Goal: Task Accomplishment & Management: Complete application form

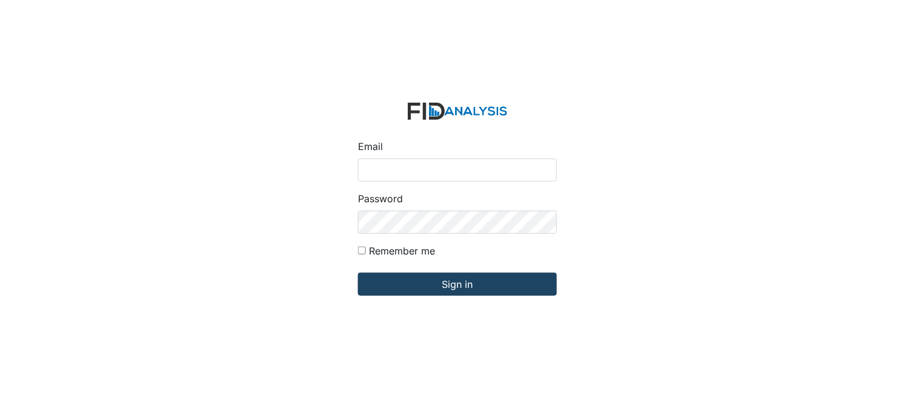
type input "[PERSON_NAME][EMAIL_ADDRESS][DOMAIN_NAME]"
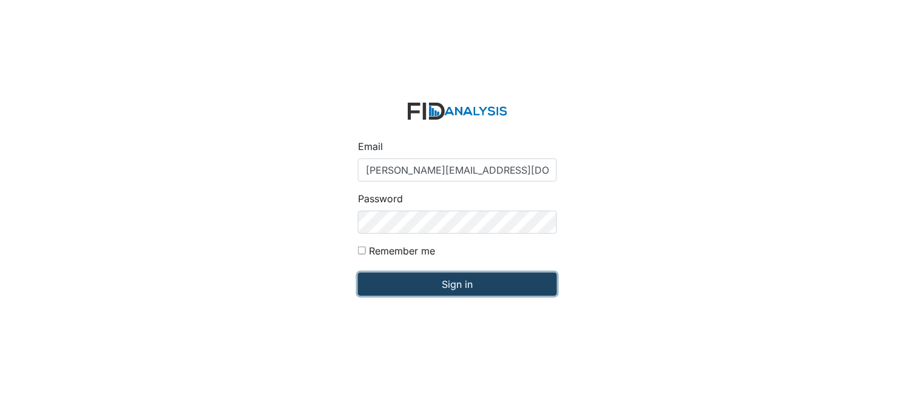
click at [426, 281] on input "Sign in" at bounding box center [457, 284] width 199 height 23
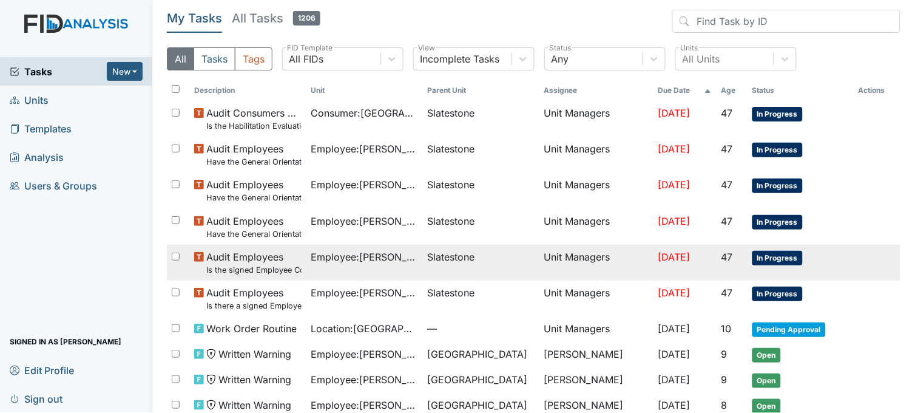
scroll to position [67, 0]
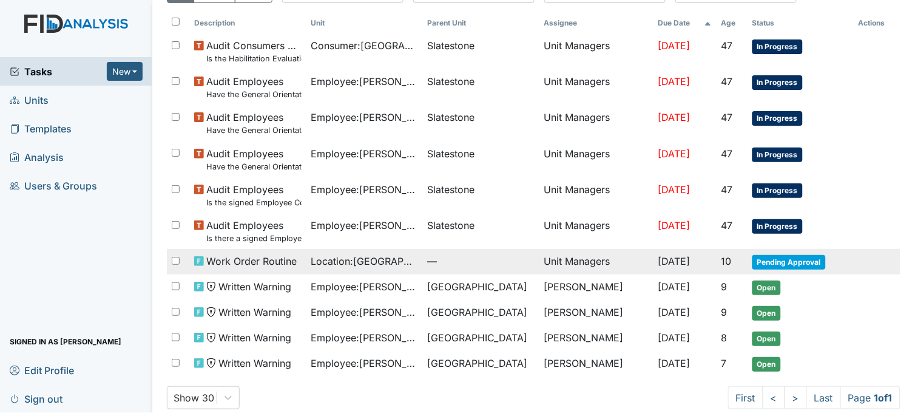
click at [428, 262] on span "—" at bounding box center [481, 261] width 107 height 15
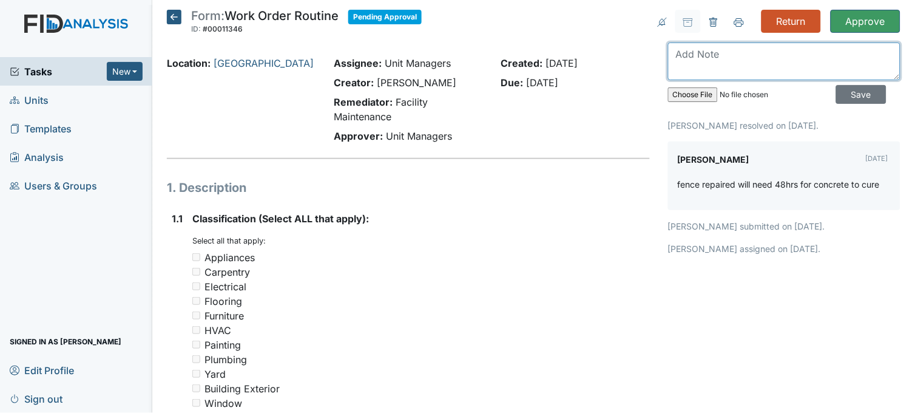
click at [715, 68] on textarea at bounding box center [784, 61] width 233 height 38
type textarea "P"
type textarea "post need to be removed"
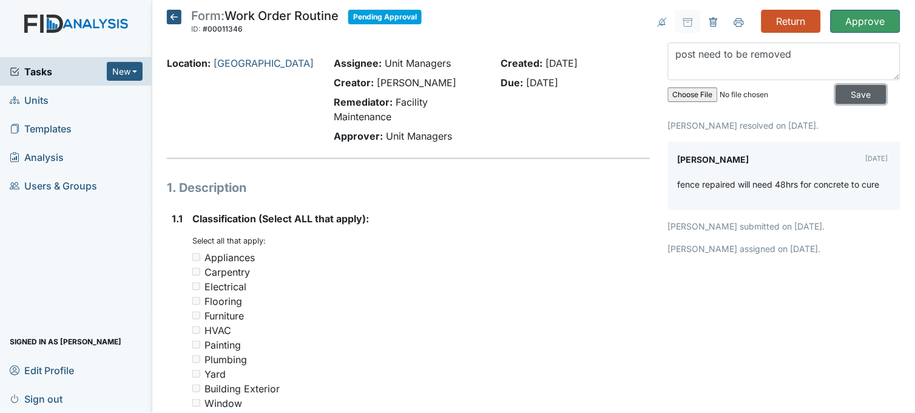
click at [848, 95] on input "Save" at bounding box center [862, 94] width 50 height 19
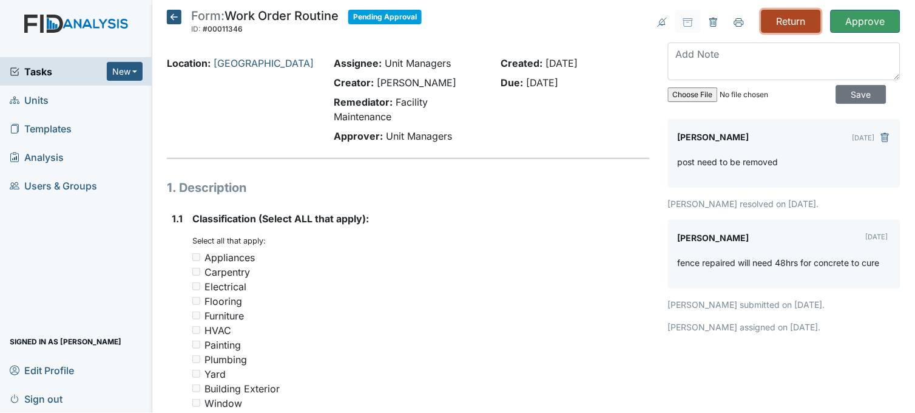
click at [781, 22] on input "Return" at bounding box center [791, 21] width 59 height 23
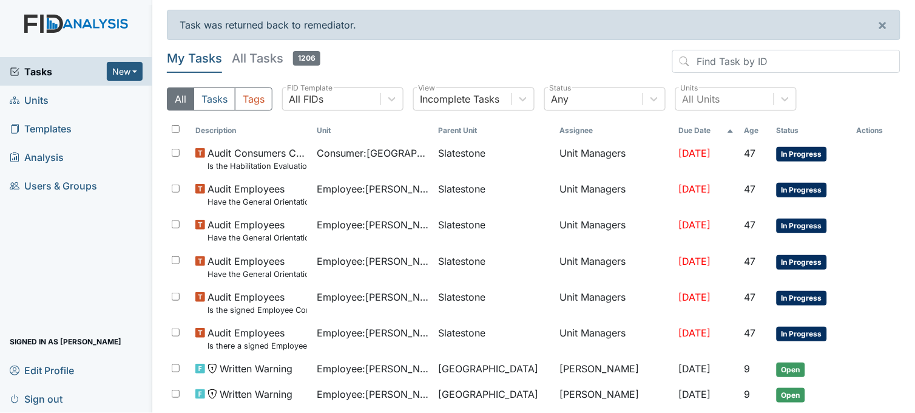
click at [69, 91] on link "Units" at bounding box center [76, 100] width 152 height 29
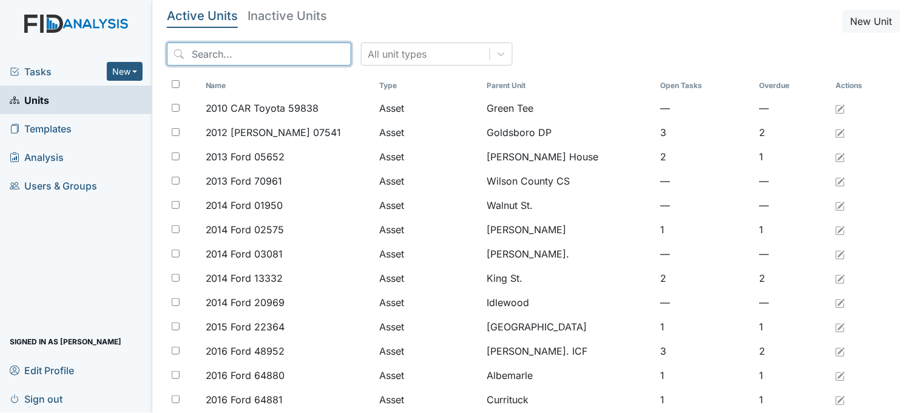
click at [240, 55] on input "search" at bounding box center [259, 53] width 185 height 23
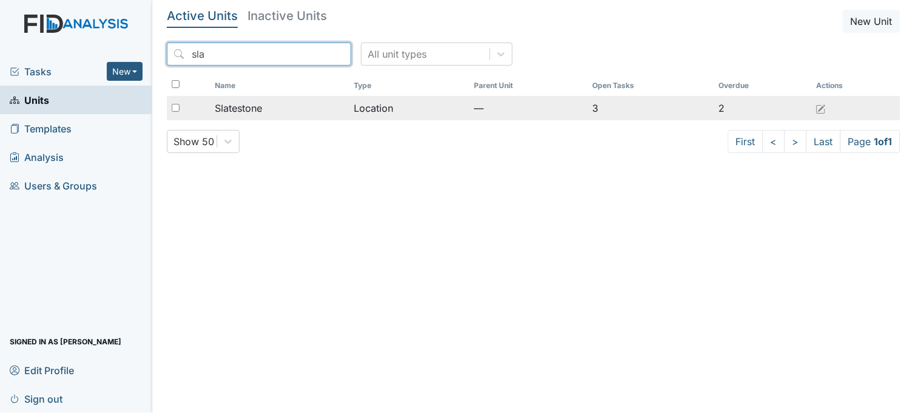
type input "sla"
click at [241, 113] on span "Slatestone" at bounding box center [238, 108] width 47 height 15
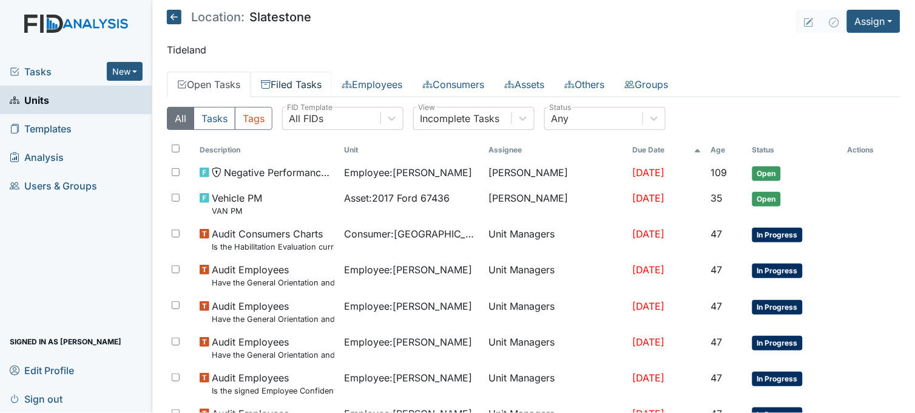
click at [292, 78] on link "Filed Tasks" at bounding box center [291, 84] width 81 height 25
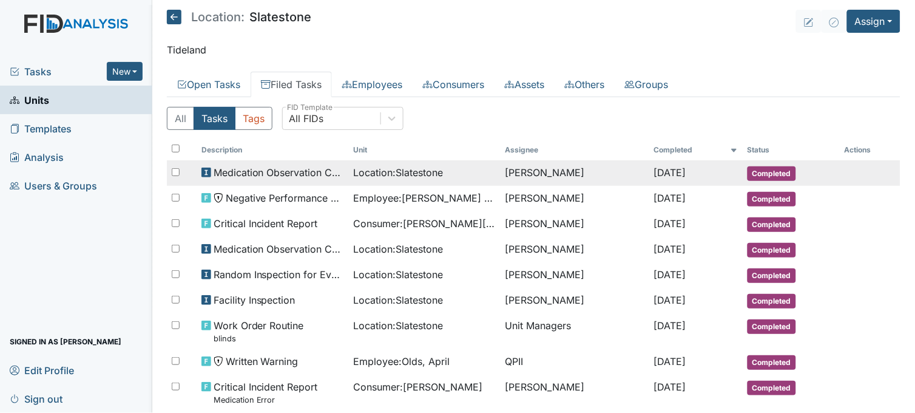
click at [396, 176] on span "Location : Slatestone" at bounding box center [398, 172] width 90 height 15
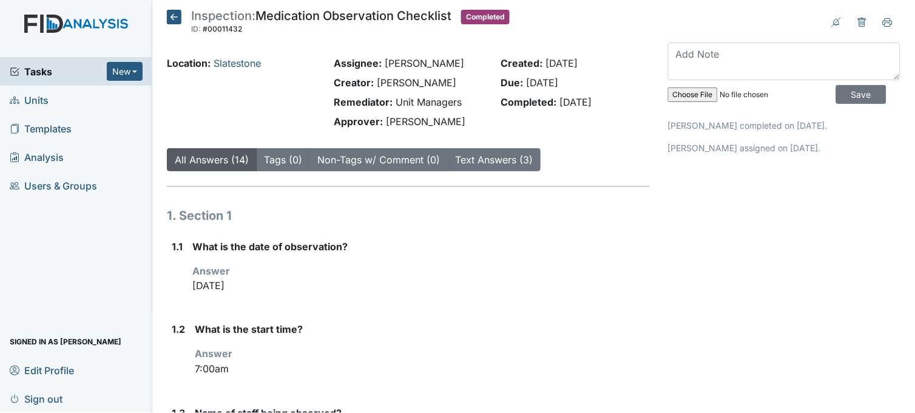
click at [175, 19] on icon at bounding box center [174, 17] width 15 height 15
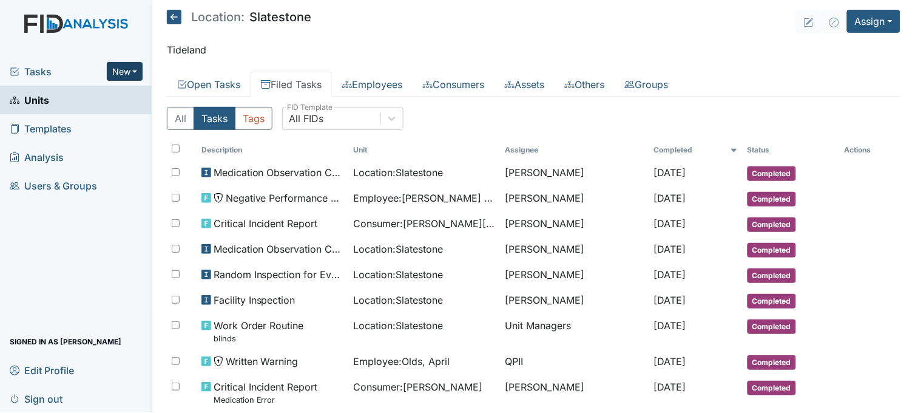
click at [128, 69] on button "New" at bounding box center [125, 71] width 36 height 19
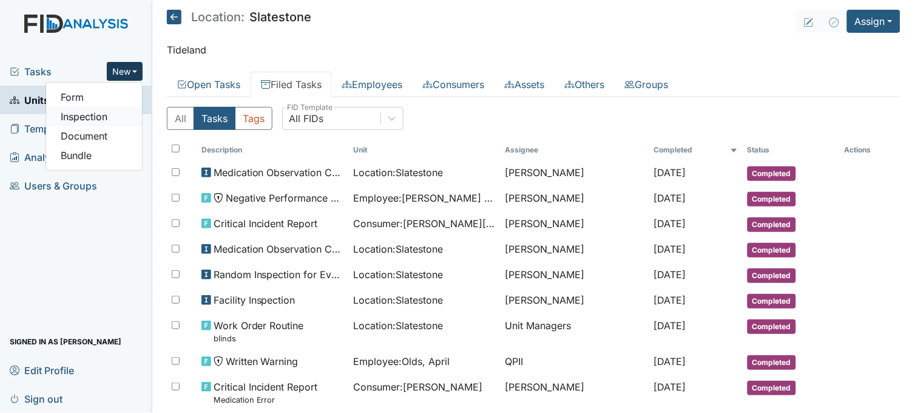
click at [104, 116] on link "Inspection" at bounding box center [94, 116] width 96 height 19
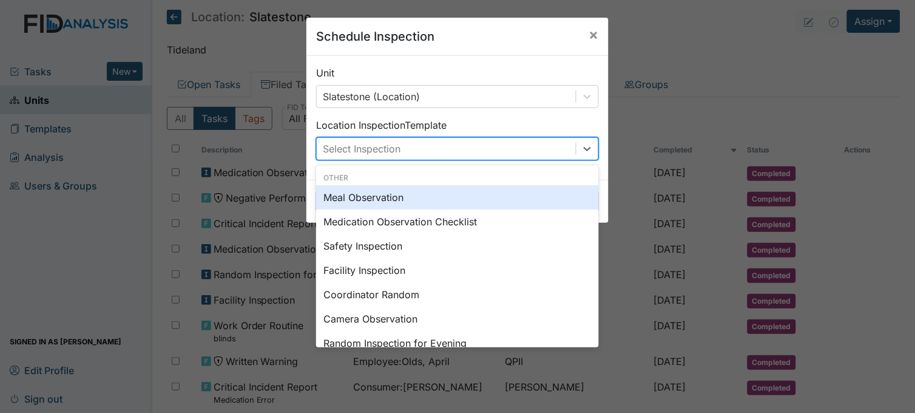
click at [399, 148] on div "Select Inspection" at bounding box center [446, 149] width 259 height 22
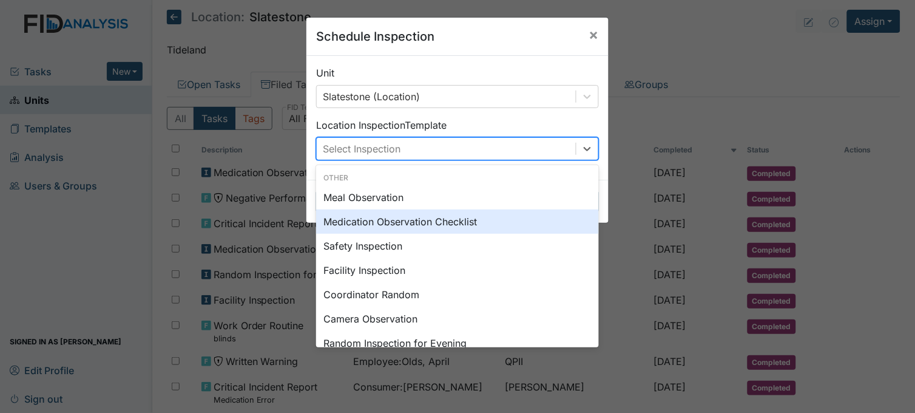
click at [392, 225] on div "Medication Observation Checklist" at bounding box center [457, 221] width 283 height 24
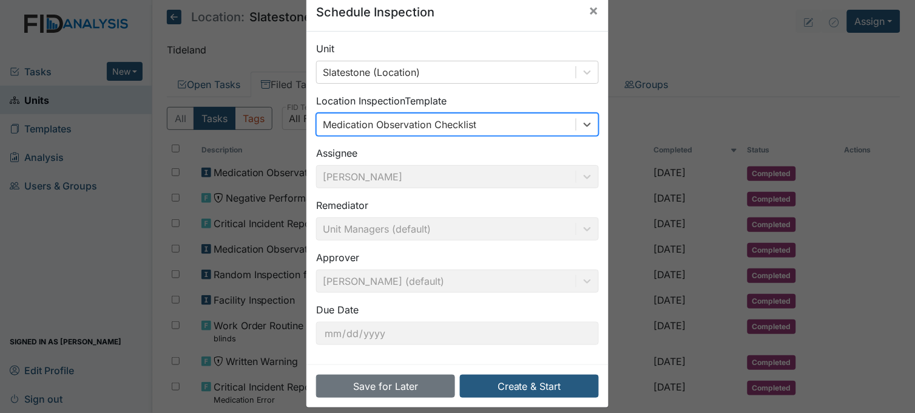
scroll to position [37, 0]
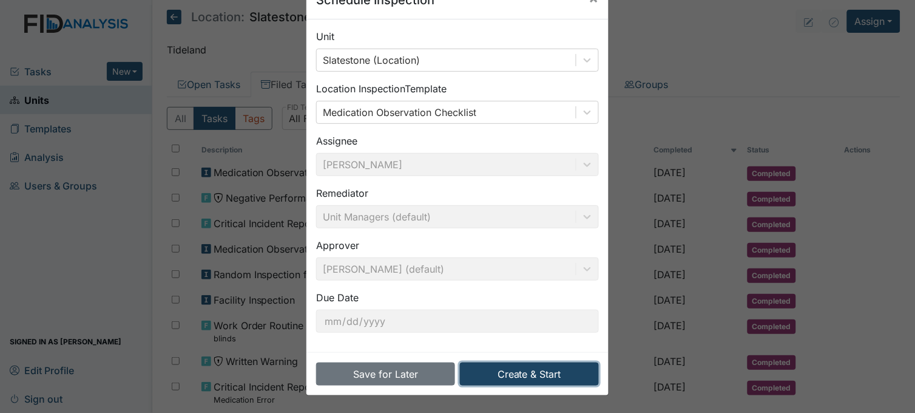
click at [529, 376] on button "Create & Start" at bounding box center [529, 373] width 139 height 23
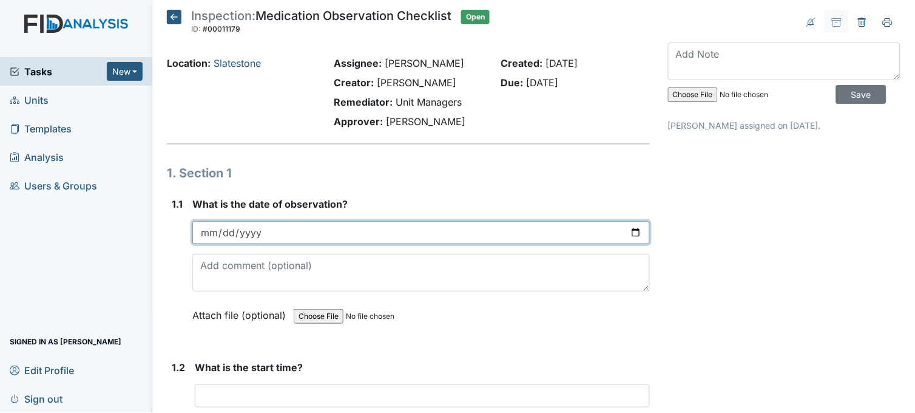
click at [627, 228] on input "date" at bounding box center [421, 232] width 458 height 23
type input "2025-08-20"
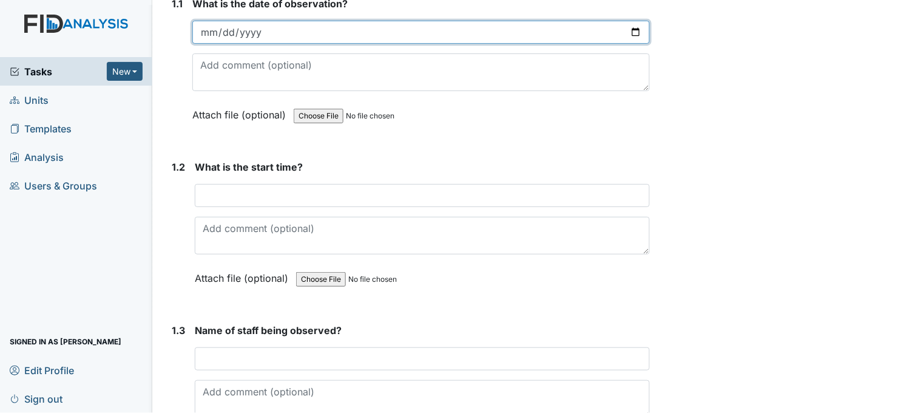
scroll to position [202, 0]
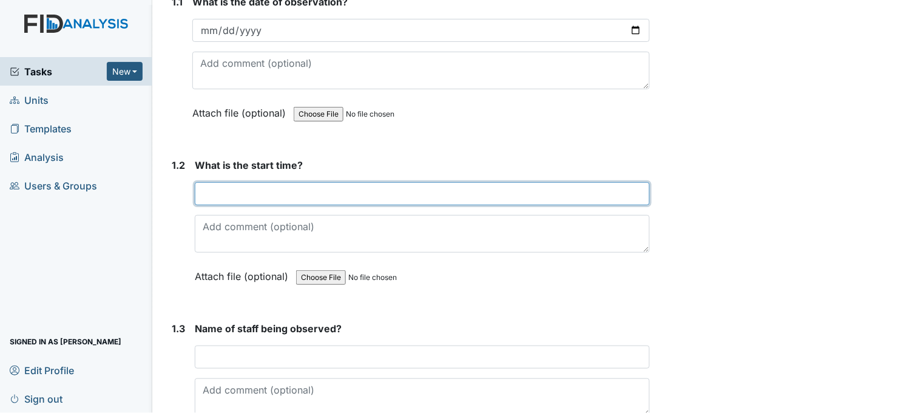
click at [264, 191] on input "text" at bounding box center [422, 193] width 455 height 23
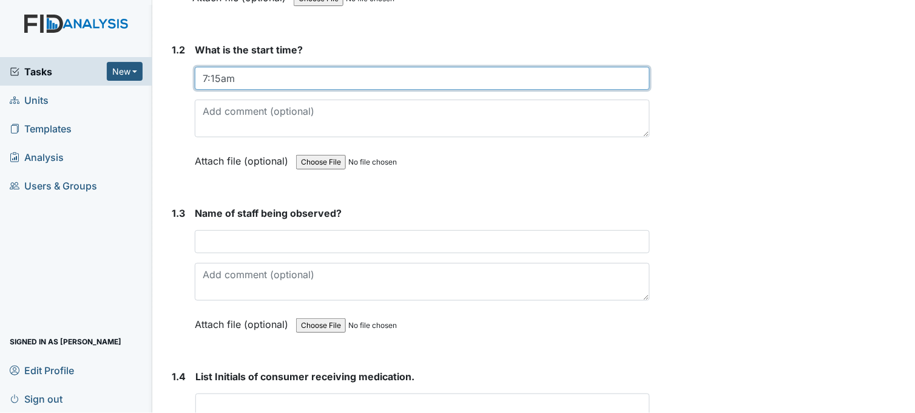
scroll to position [337, 0]
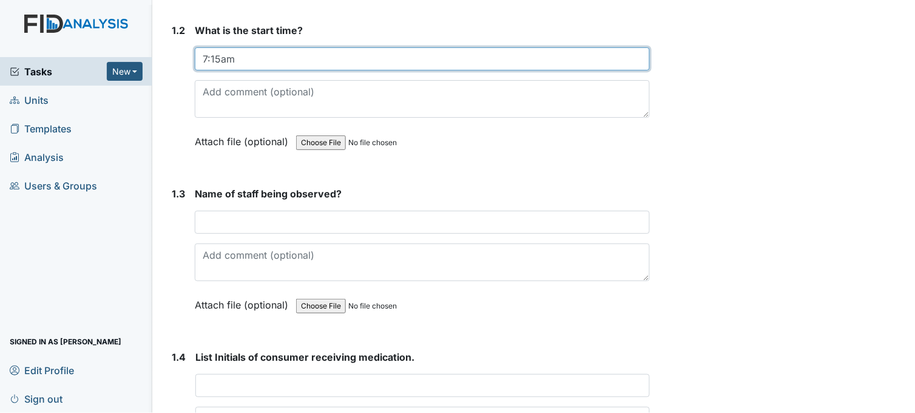
type input "7:15am"
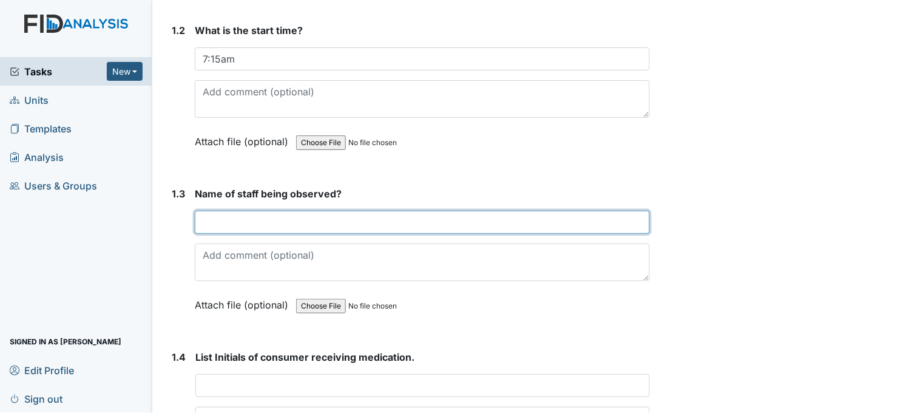
click at [302, 216] on input "text" at bounding box center [422, 222] width 455 height 23
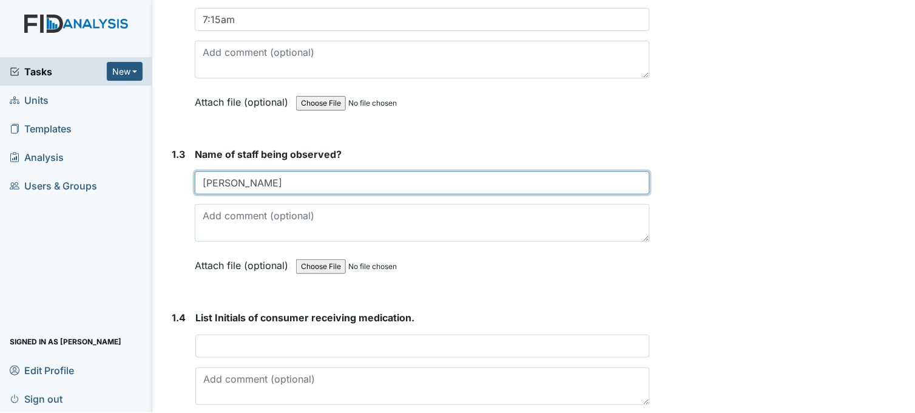
scroll to position [539, 0]
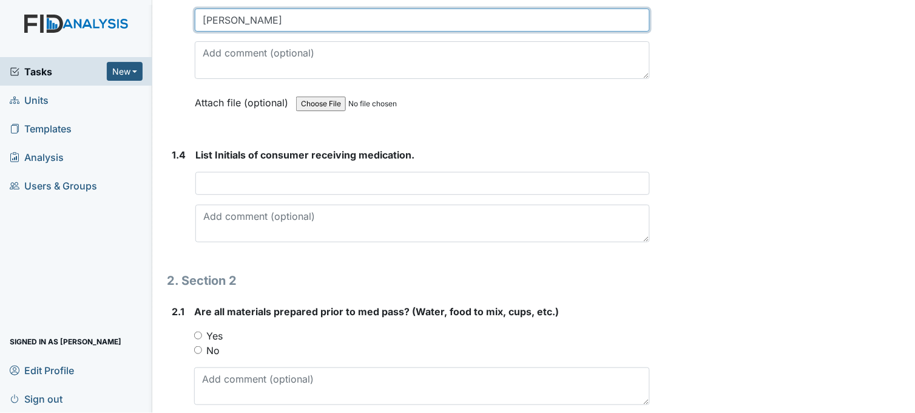
type input "Leniyah Ferguson"
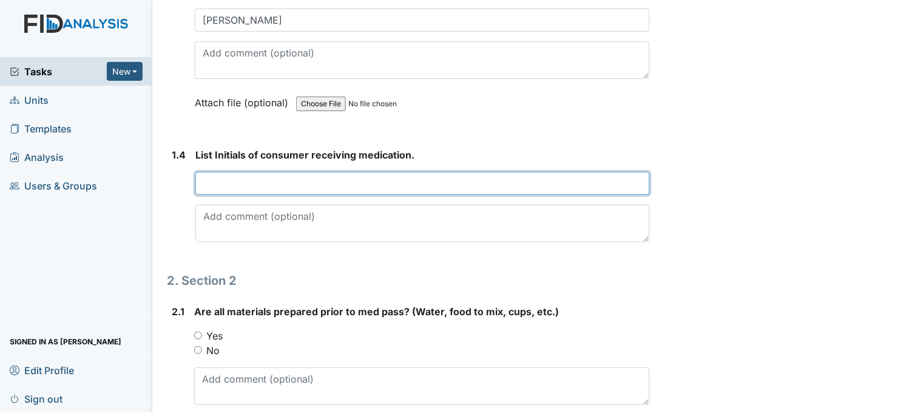
click at [270, 183] on input "text" at bounding box center [422, 183] width 455 height 23
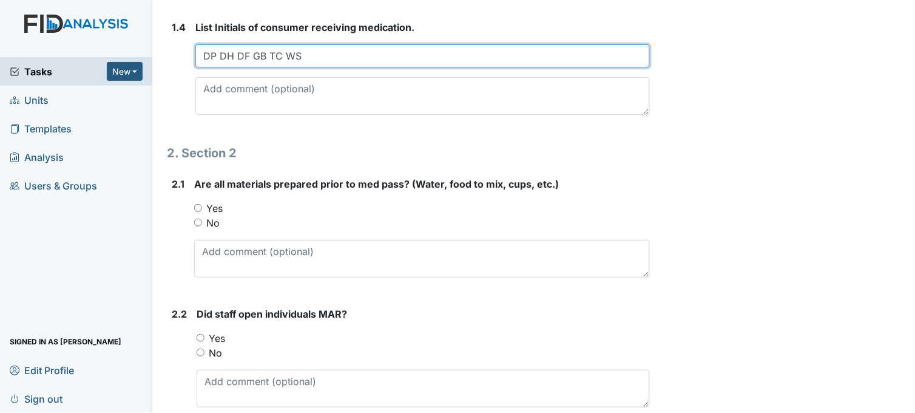
scroll to position [674, 0]
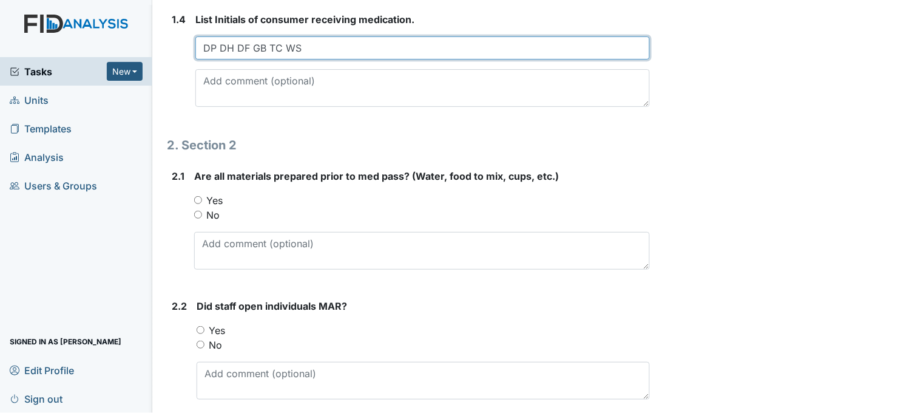
type input "DP DH DF GB TC WS"
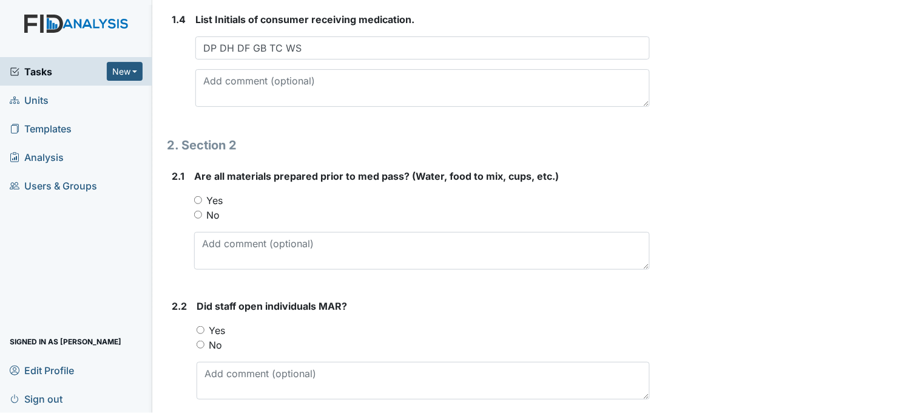
click at [197, 202] on input "Yes" at bounding box center [198, 200] width 8 height 8
radio input "true"
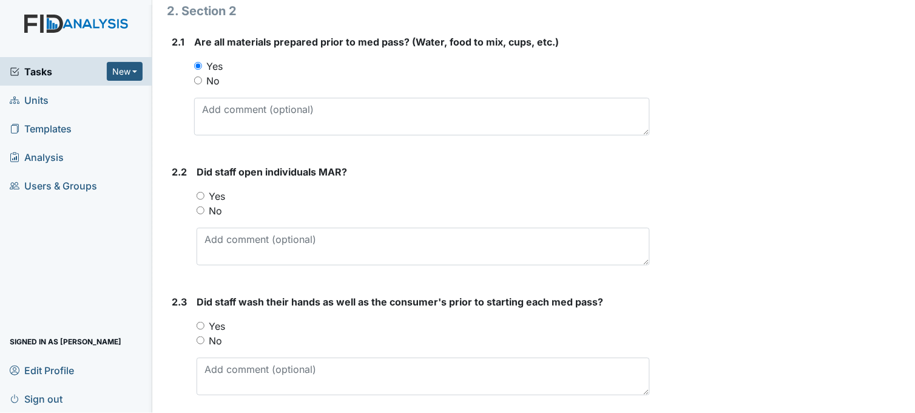
scroll to position [809, 0]
click at [202, 194] on input "Yes" at bounding box center [201, 195] width 8 height 8
radio input "true"
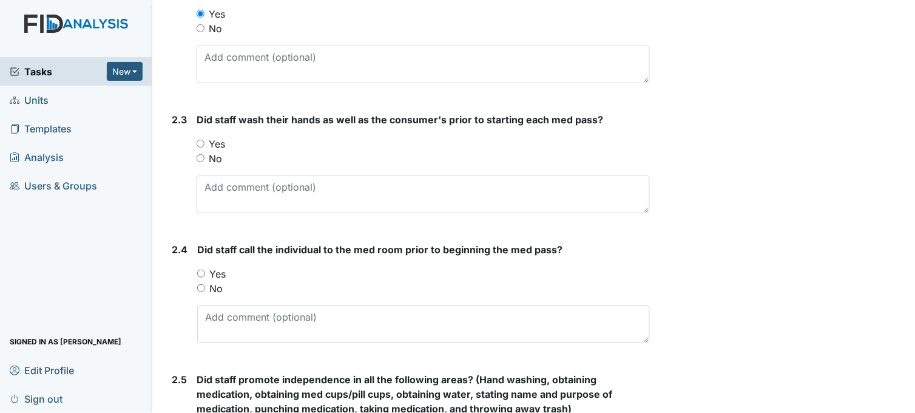
scroll to position [1011, 0]
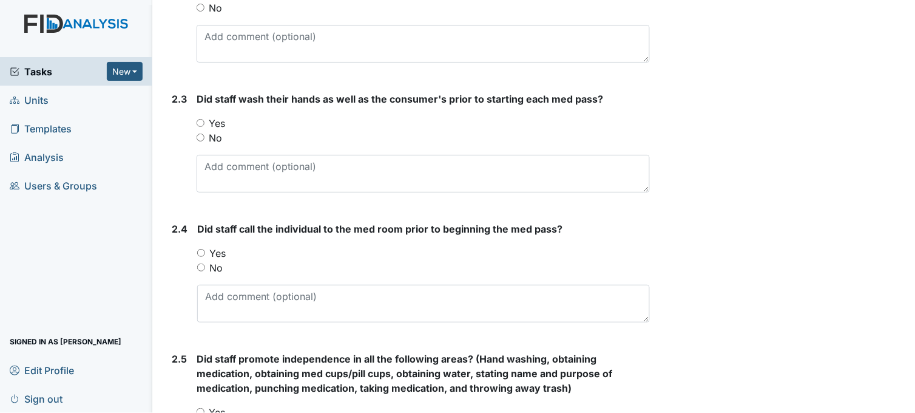
click at [200, 120] on input "Yes" at bounding box center [201, 123] width 8 height 8
radio input "true"
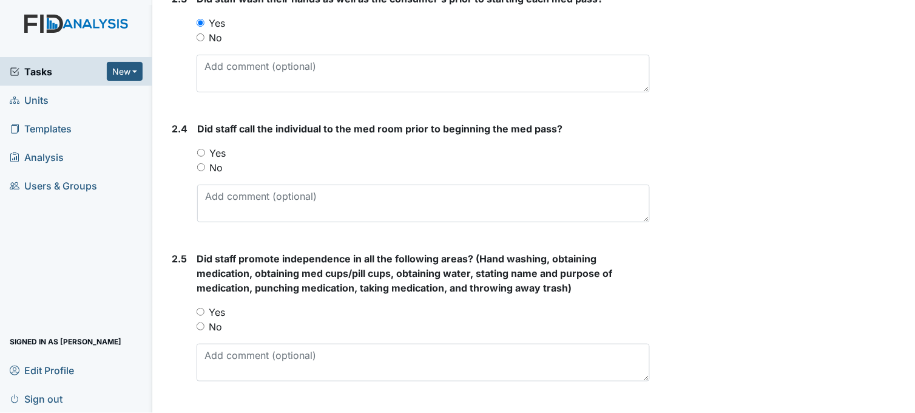
scroll to position [1146, 0]
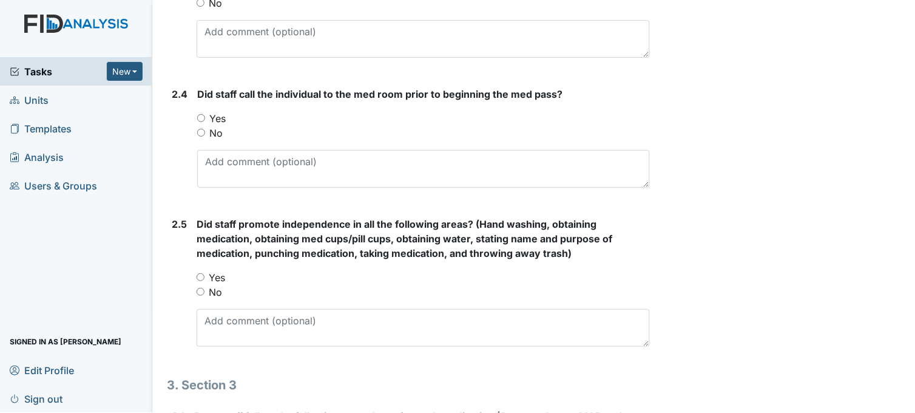
click at [203, 114] on input "Yes" at bounding box center [201, 118] width 8 height 8
radio input "true"
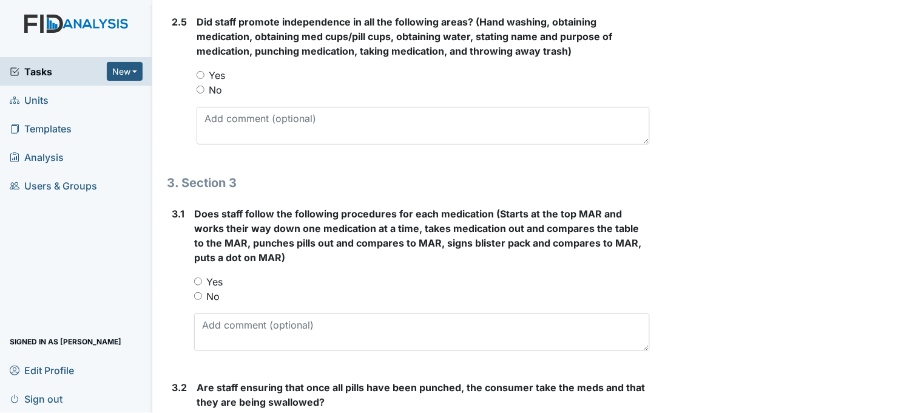
scroll to position [1349, 0]
click at [202, 70] on input "Yes" at bounding box center [201, 74] width 8 height 8
radio input "true"
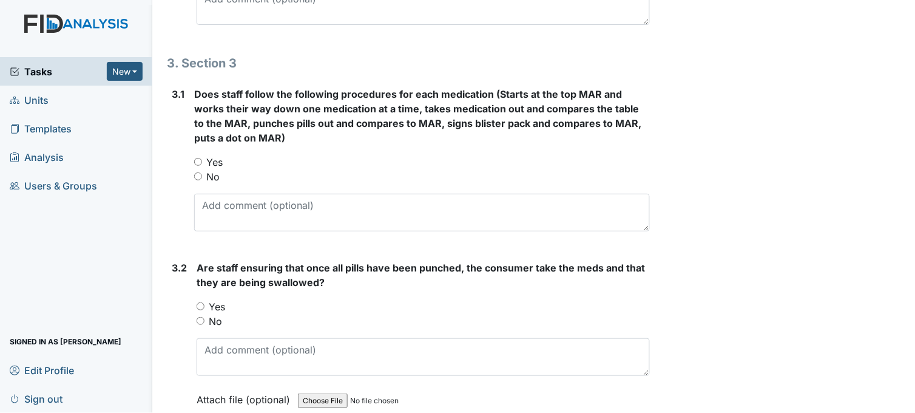
scroll to position [1484, 0]
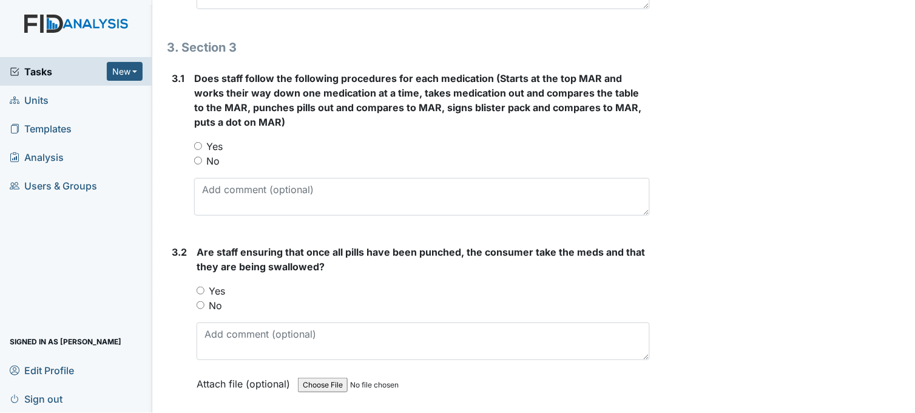
click at [201, 142] on input "Yes" at bounding box center [198, 146] width 8 height 8
radio input "true"
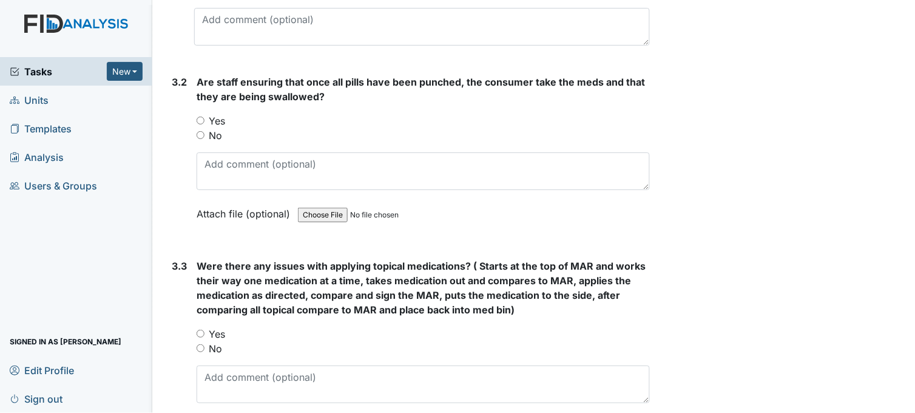
scroll to position [1686, 0]
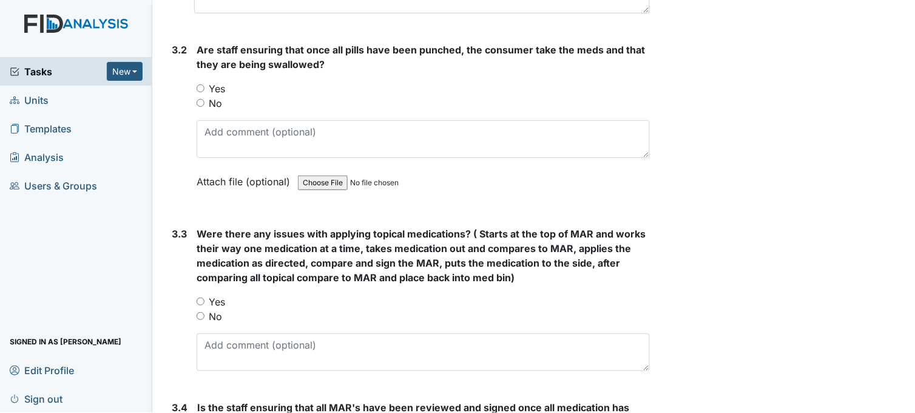
click at [202, 87] on input "Yes" at bounding box center [201, 88] width 8 height 8
radio input "true"
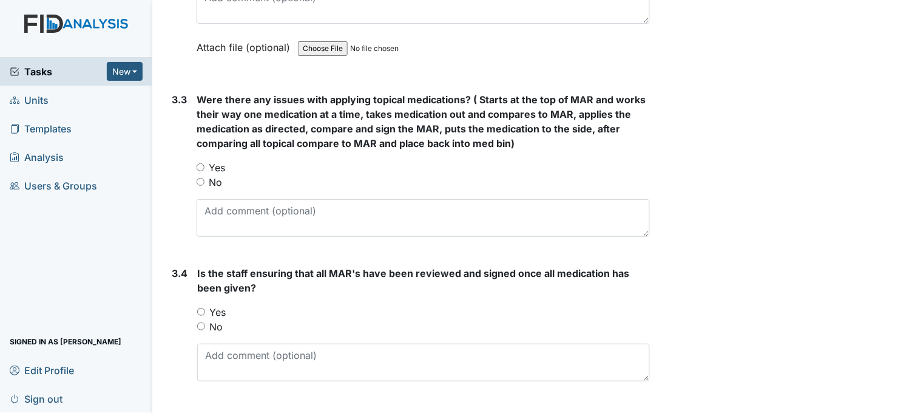
scroll to position [1821, 0]
click at [201, 163] on input "Yes" at bounding box center [201, 166] width 8 height 8
radio input "true"
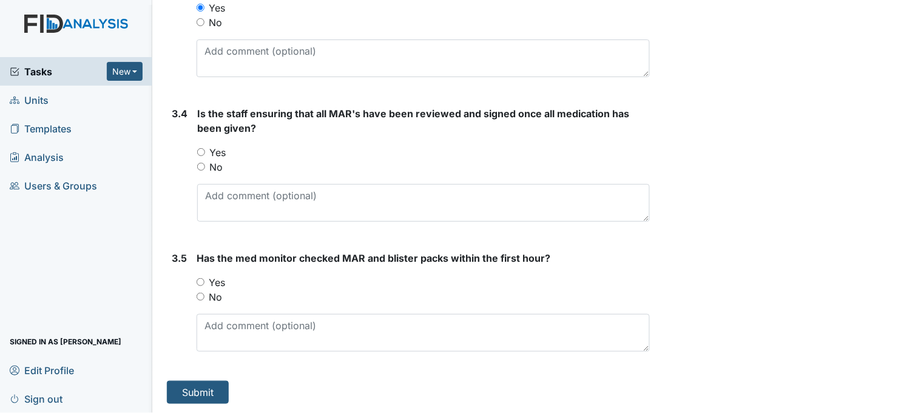
scroll to position [1980, 0]
click at [199, 150] on input "Yes" at bounding box center [201, 152] width 8 height 8
radio input "true"
click at [199, 277] on input "Yes" at bounding box center [201, 281] width 8 height 8
radio input "true"
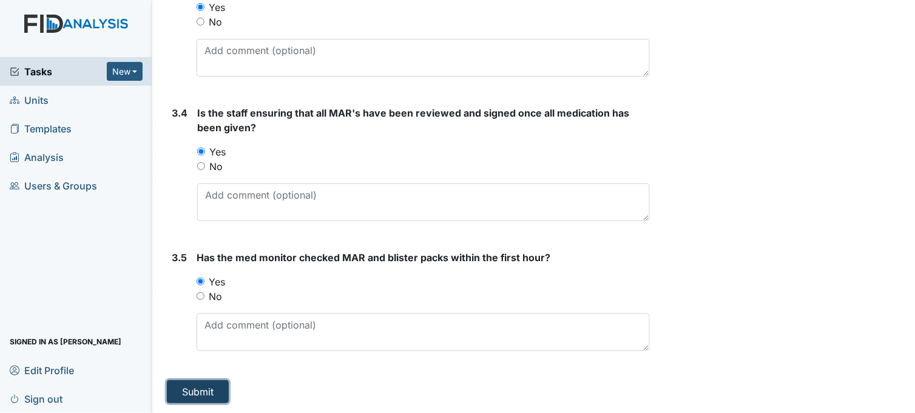
click at [204, 392] on button "Submit" at bounding box center [198, 391] width 62 height 23
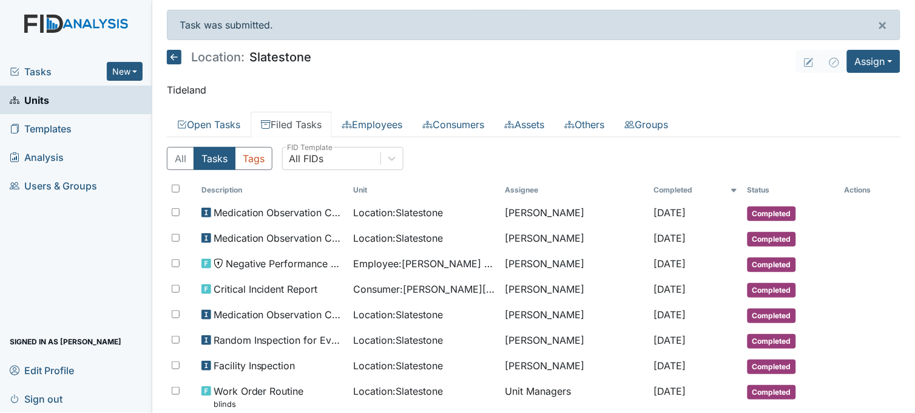
click at [28, 70] on span "Tasks" at bounding box center [58, 71] width 97 height 15
